Goal: Navigation & Orientation: Find specific page/section

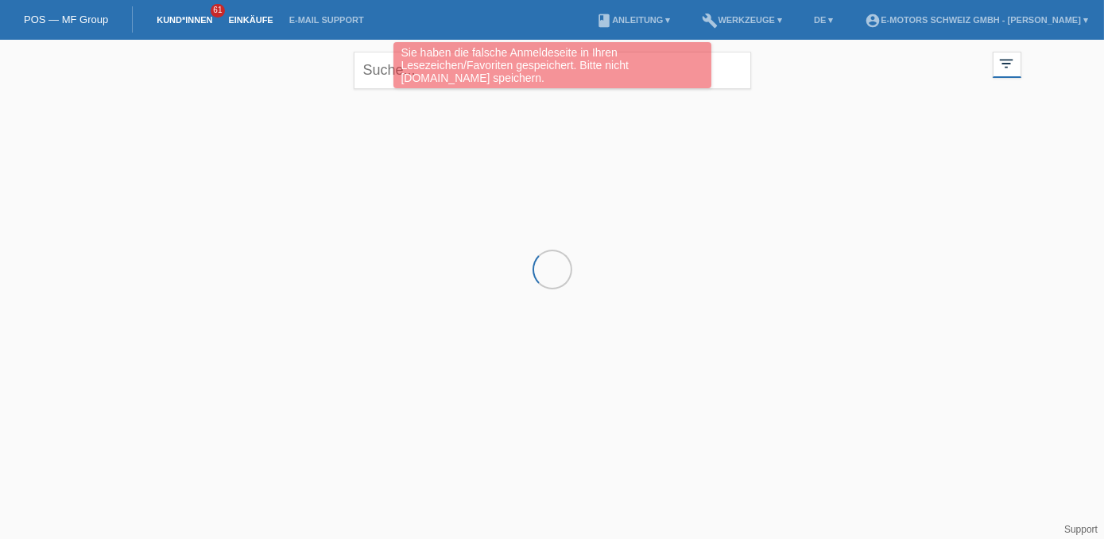
click at [258, 17] on link "Einkäufe" at bounding box center [250, 20] width 60 height 10
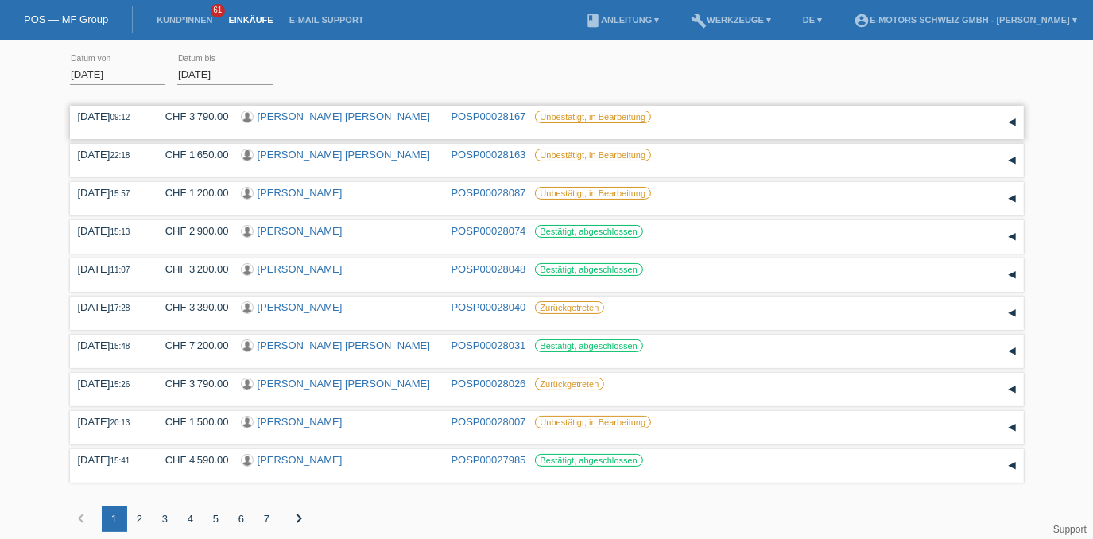
click at [316, 121] on link "[PERSON_NAME] [PERSON_NAME]" at bounding box center [344, 117] width 173 height 12
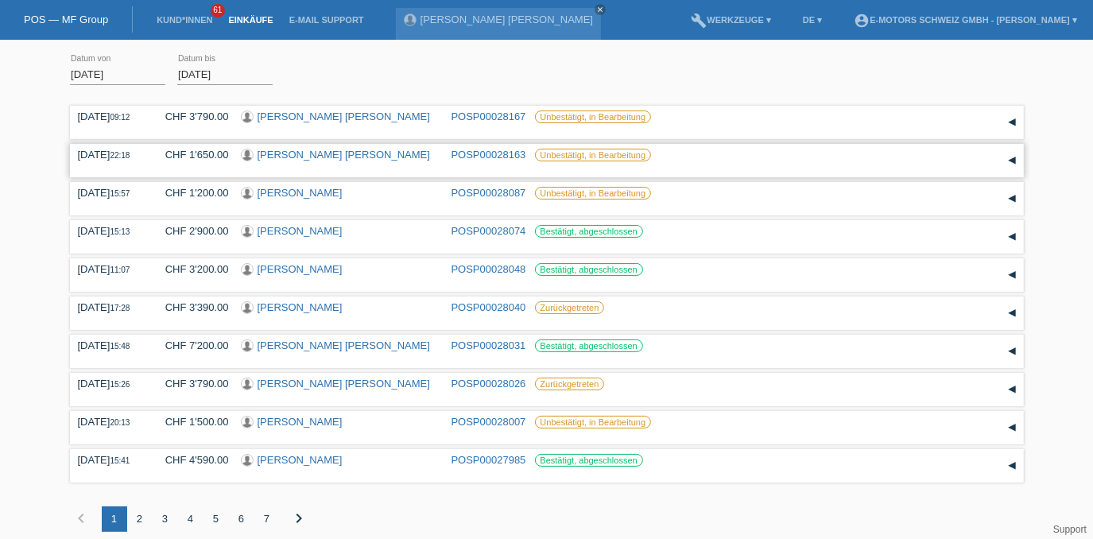
click at [351, 151] on link "Valentina Daniela Rubio Guerra" at bounding box center [344, 155] width 173 height 12
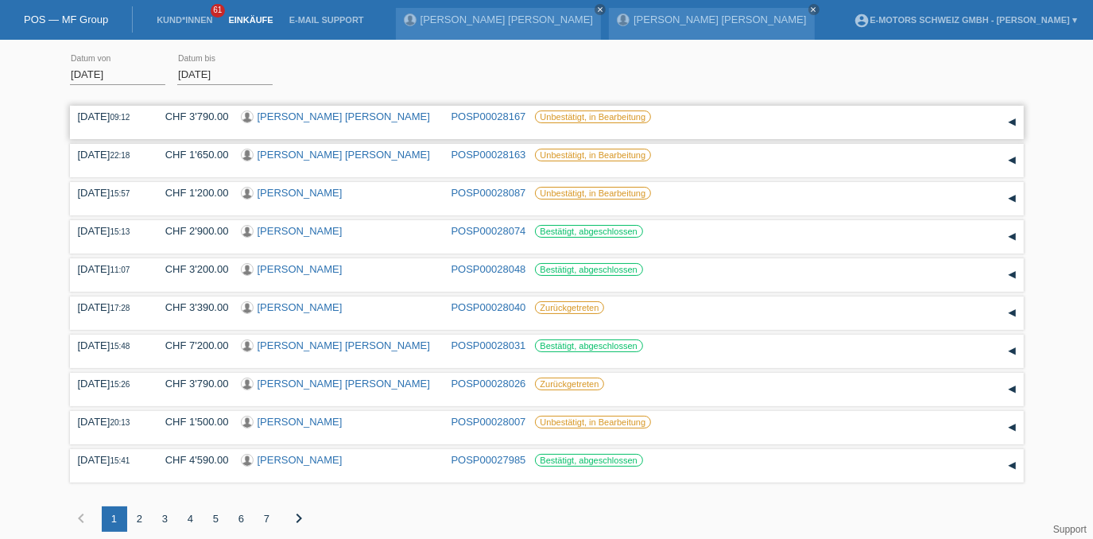
click at [325, 118] on link "[PERSON_NAME] [PERSON_NAME]" at bounding box center [344, 117] width 173 height 12
click at [335, 194] on link "[PERSON_NAME]" at bounding box center [300, 193] width 85 height 12
click at [302, 232] on link "[PERSON_NAME]" at bounding box center [300, 231] width 85 height 12
click at [281, 310] on link "[PERSON_NAME]" at bounding box center [300, 307] width 85 height 12
click at [765, 11] on icon "close" at bounding box center [763, 10] width 8 height 8
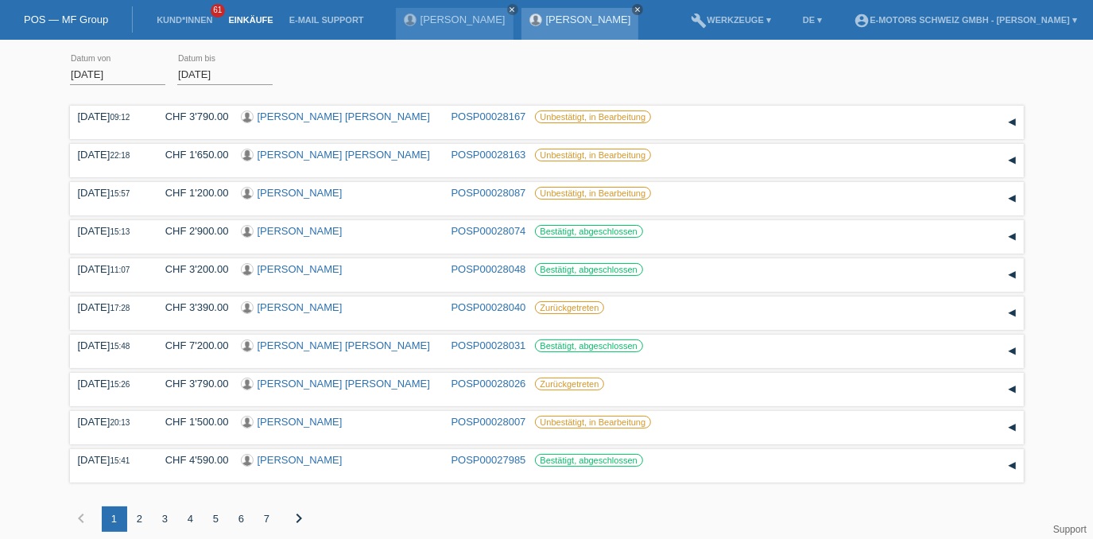
click at [642, 10] on icon "close" at bounding box center [638, 10] width 8 height 8
click at [517, 10] on icon "close" at bounding box center [513, 10] width 8 height 8
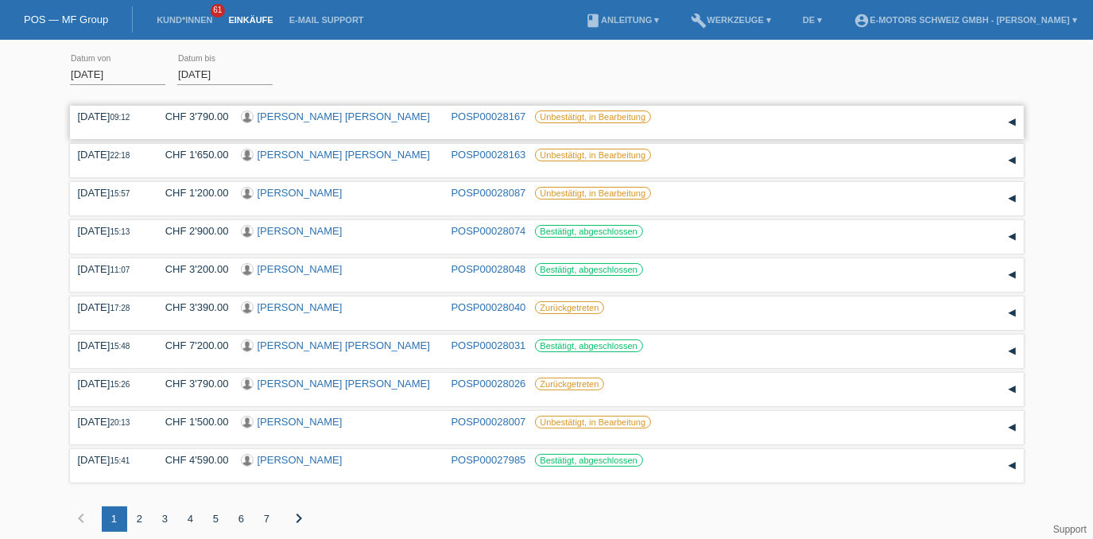
click at [332, 118] on link "[PERSON_NAME] [PERSON_NAME]" at bounding box center [344, 117] width 173 height 12
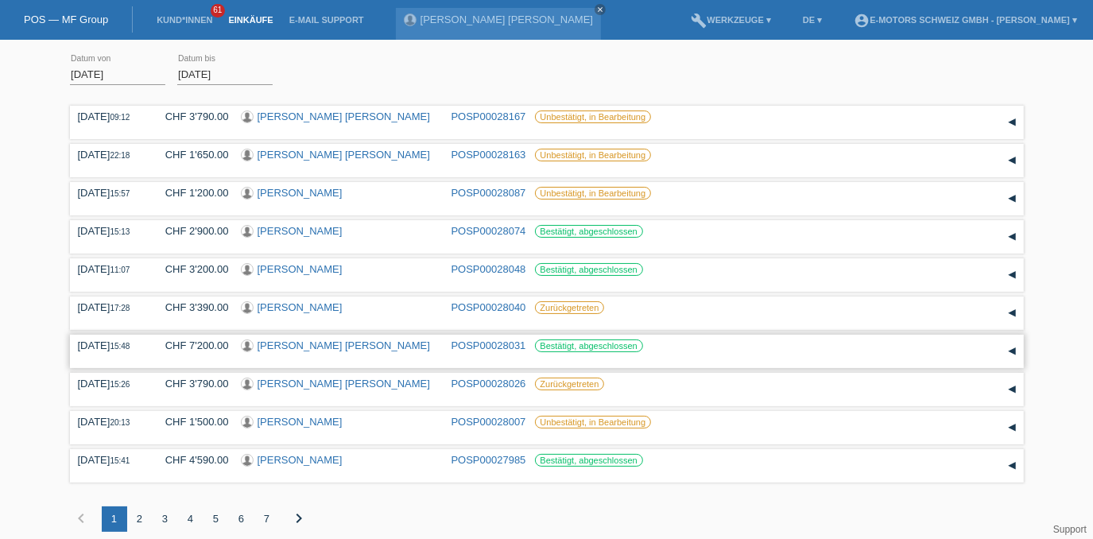
click at [295, 349] on link "[PERSON_NAME] [PERSON_NAME]" at bounding box center [344, 345] width 173 height 12
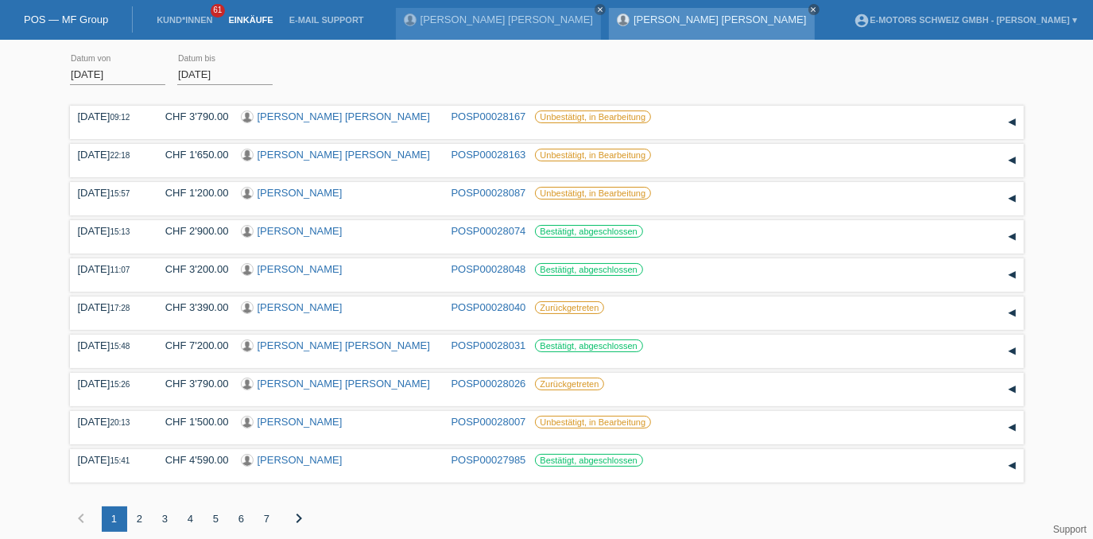
click at [810, 10] on icon "close" at bounding box center [814, 10] width 8 height 8
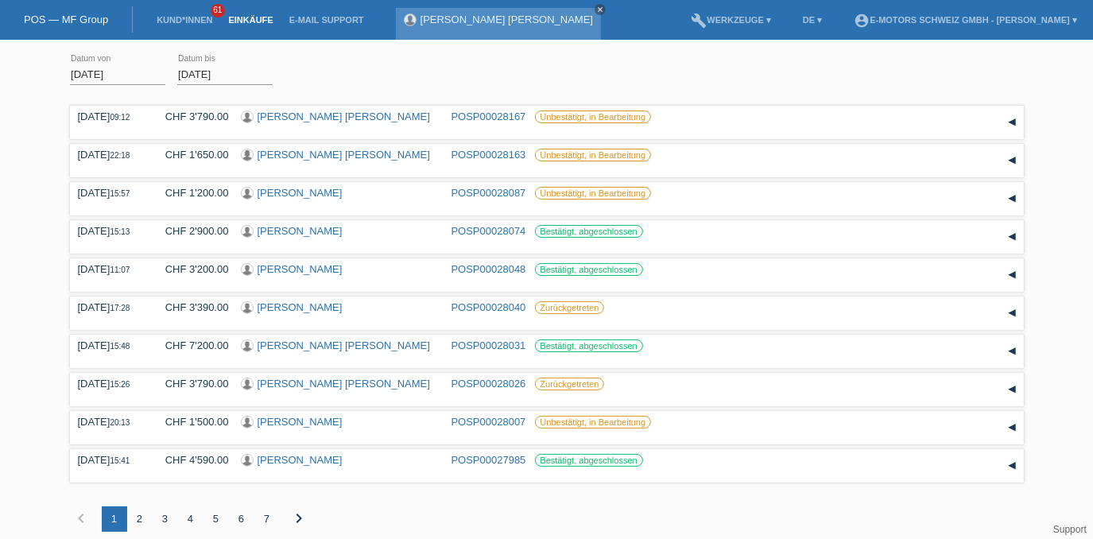
click at [596, 13] on icon "close" at bounding box center [600, 10] width 8 height 8
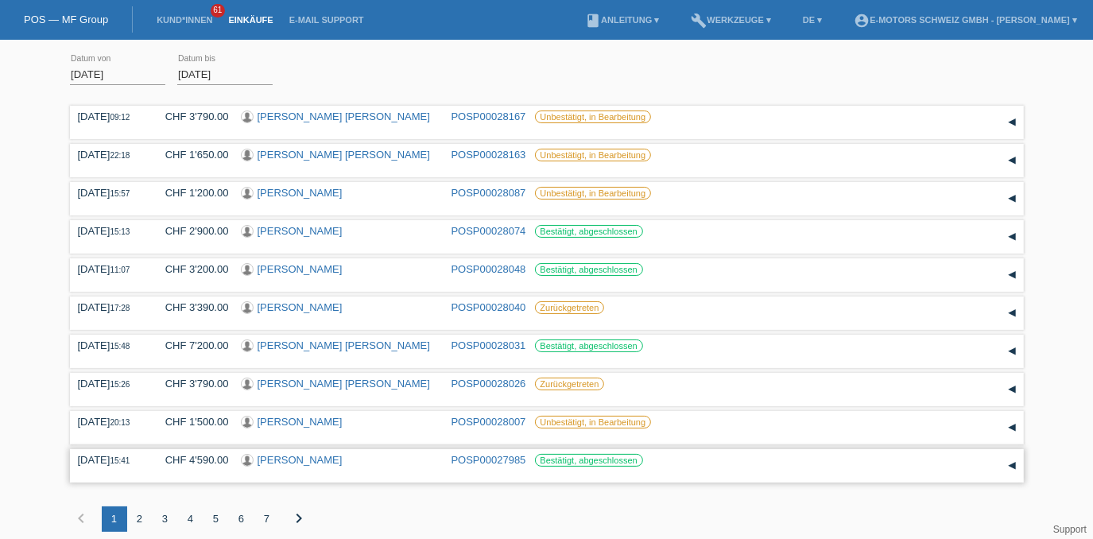
click at [335, 469] on div "[PERSON_NAME]" at bounding box center [340, 461] width 199 height 15
click at [332, 463] on link "[PERSON_NAME]" at bounding box center [300, 460] width 85 height 12
click at [324, 421] on link "[PERSON_NAME]" at bounding box center [300, 422] width 85 height 12
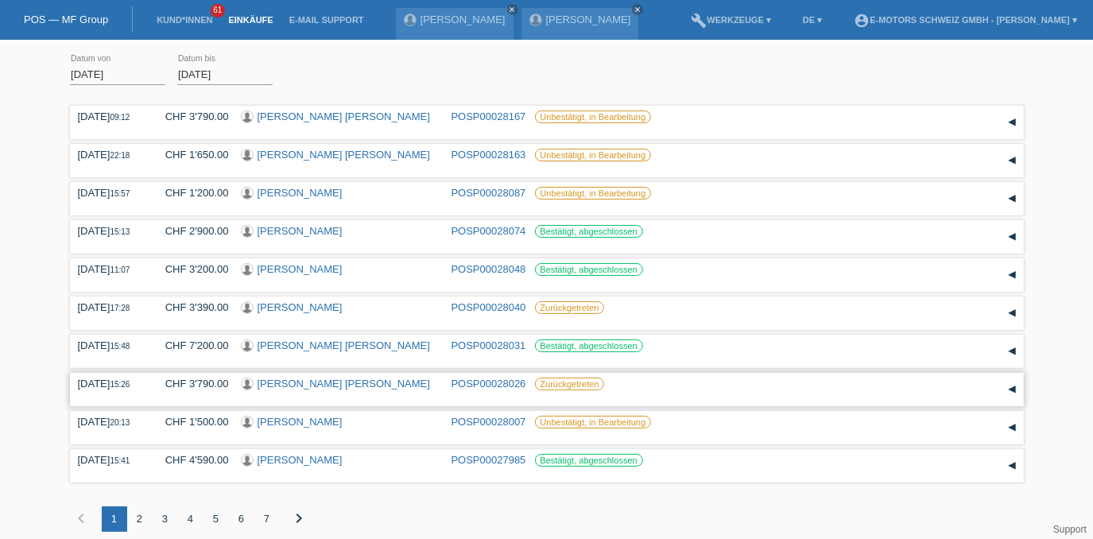
click at [314, 389] on link "[PERSON_NAME] [PERSON_NAME]" at bounding box center [344, 384] width 173 height 12
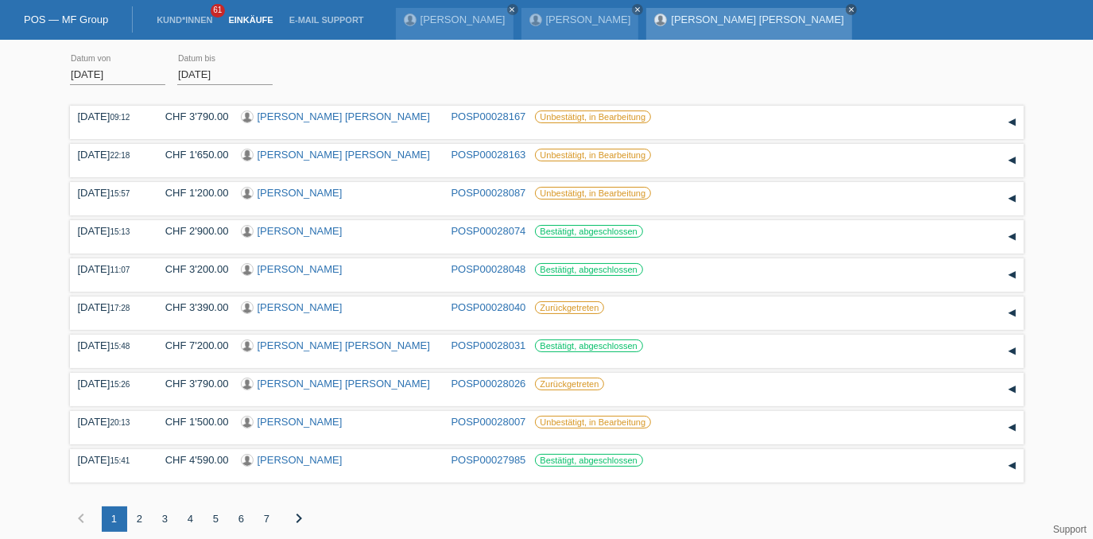
click at [847, 10] on icon "close" at bounding box center [851, 10] width 8 height 8
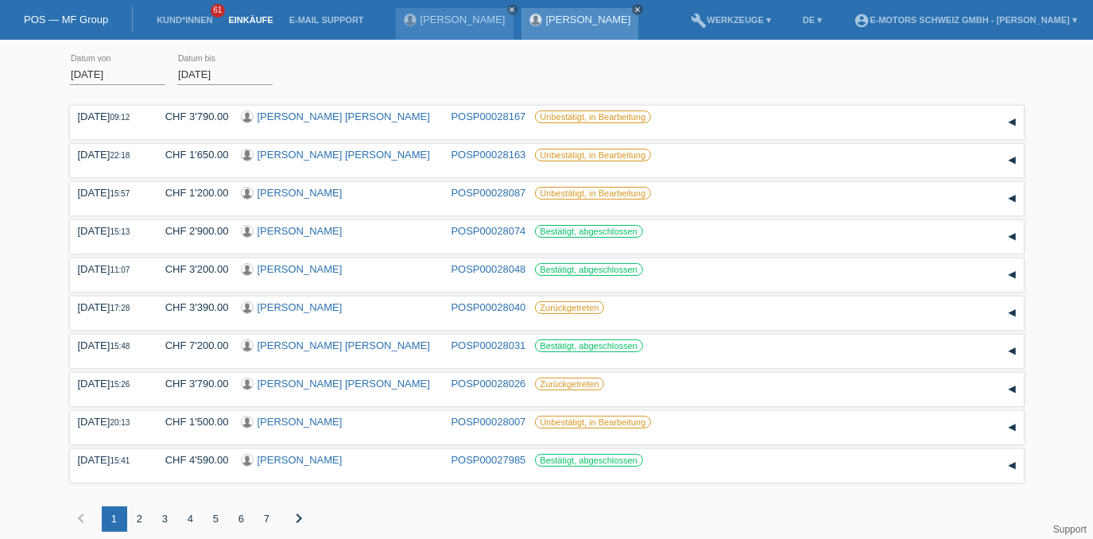
click at [642, 9] on icon "close" at bounding box center [638, 10] width 8 height 8
click at [517, 7] on icon "close" at bounding box center [513, 10] width 8 height 8
